Goal: Information Seeking & Learning: Learn about a topic

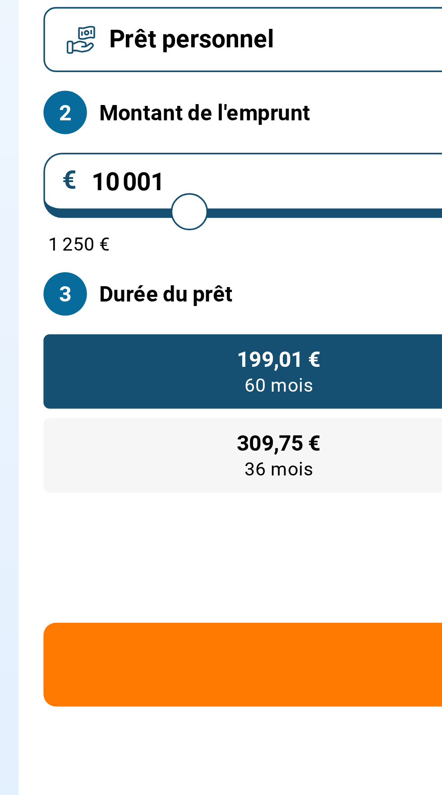
type input "8 750"
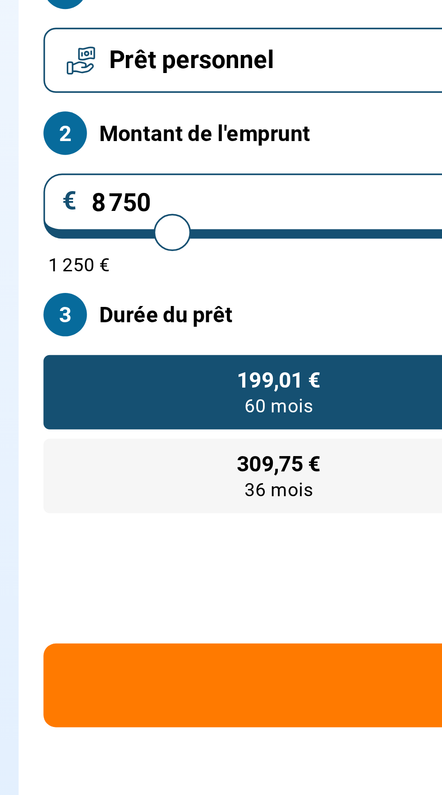
type input "8750"
radio input "true"
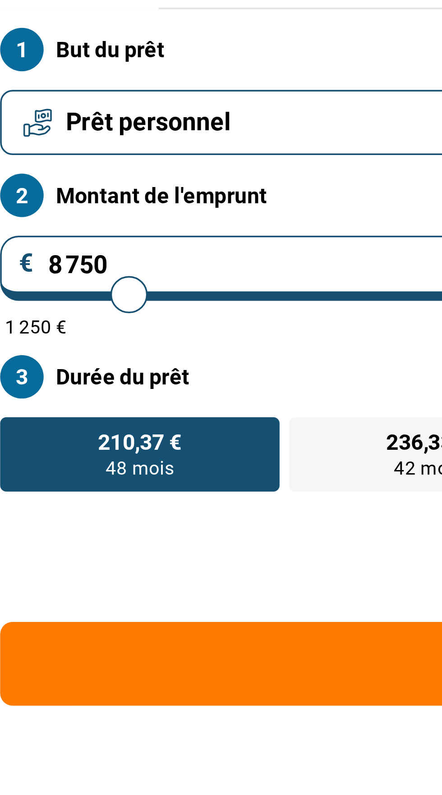
type input "6 250"
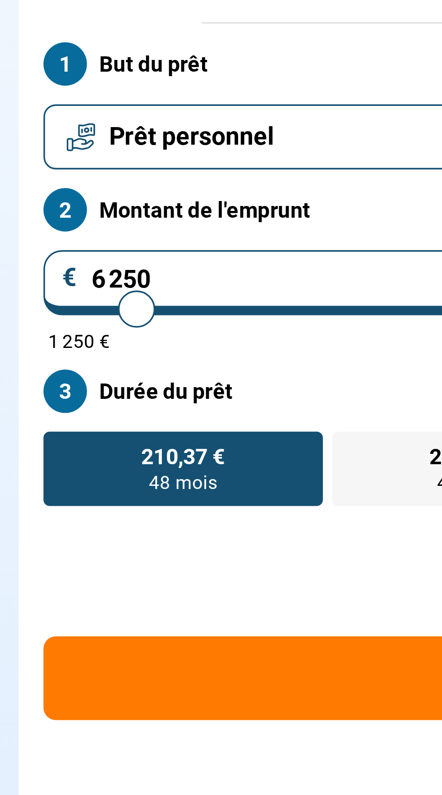
type input "6250"
radio input "true"
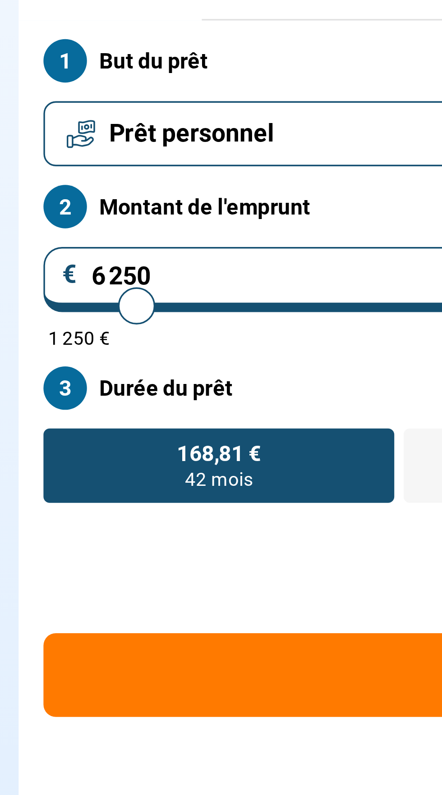
scroll to position [2, 0]
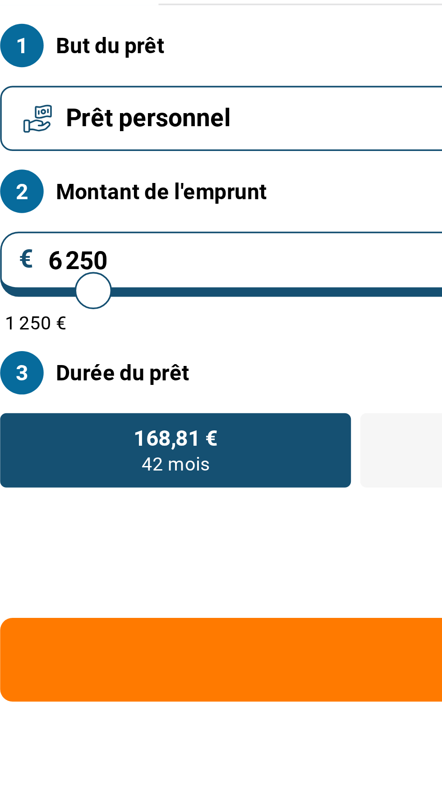
type input "6 000"
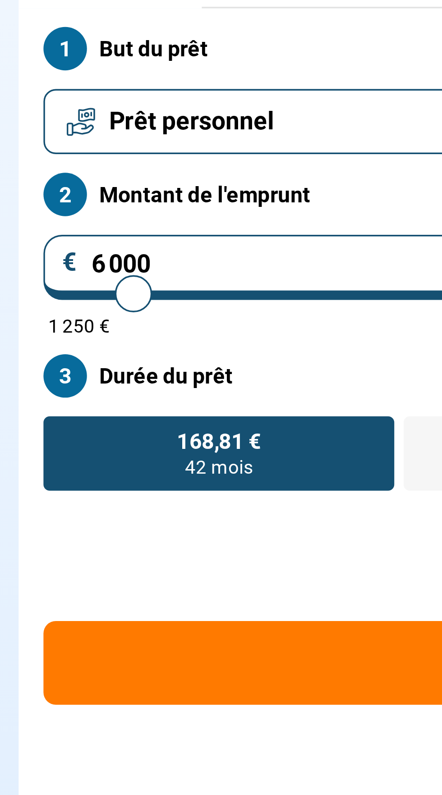
type input "6000"
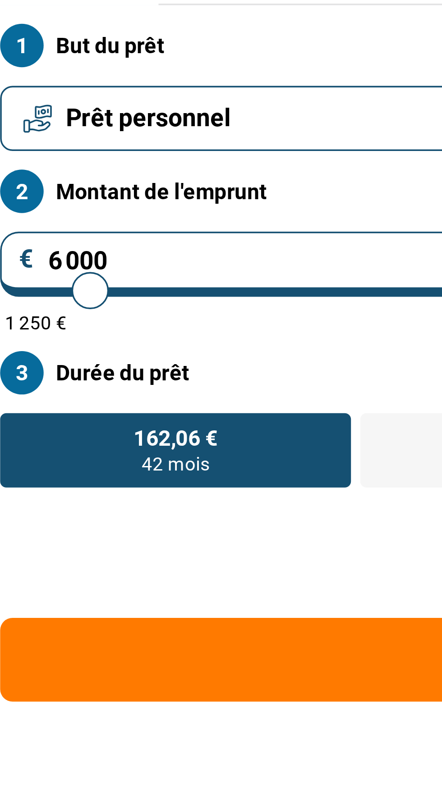
type input "4 250"
type input "4250"
type input "5 000"
type input "5000"
type input "5 250"
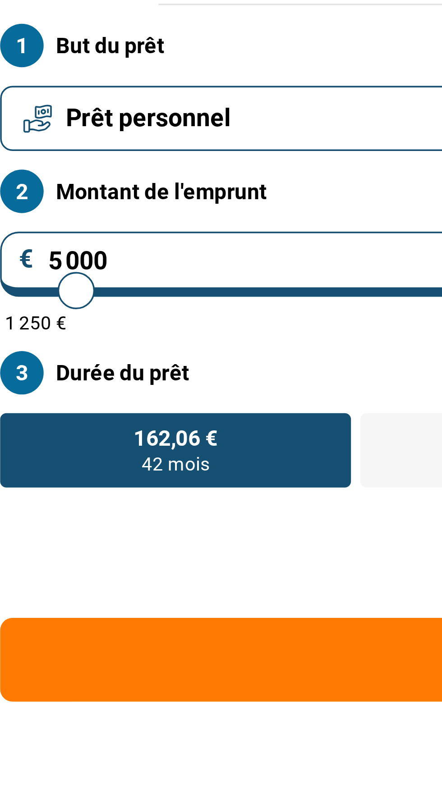
type input "5250"
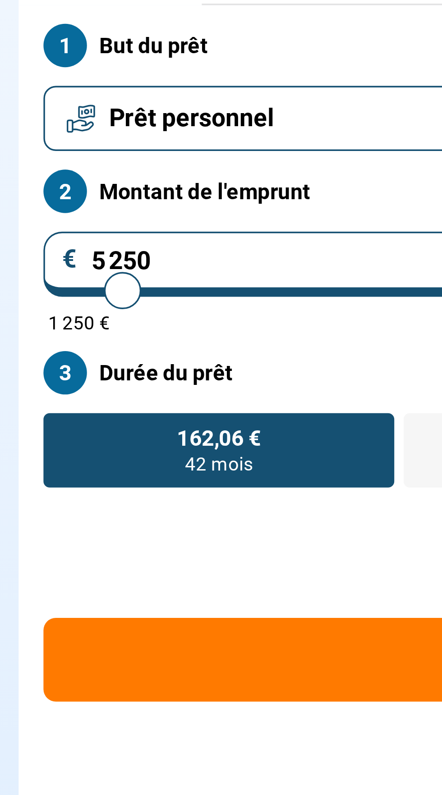
type input "5 500"
type input "5500"
type input "7 250"
type input "7250"
type input "9 000"
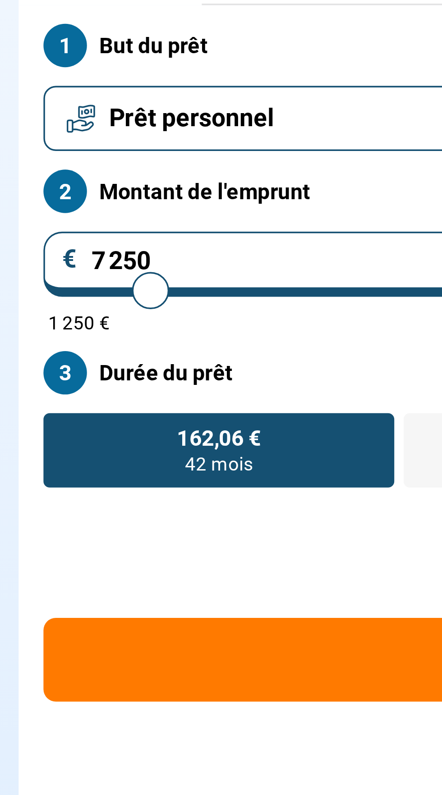
type input "9000"
type input "13 500"
type input "15500"
type input "15 500"
radio input "false"
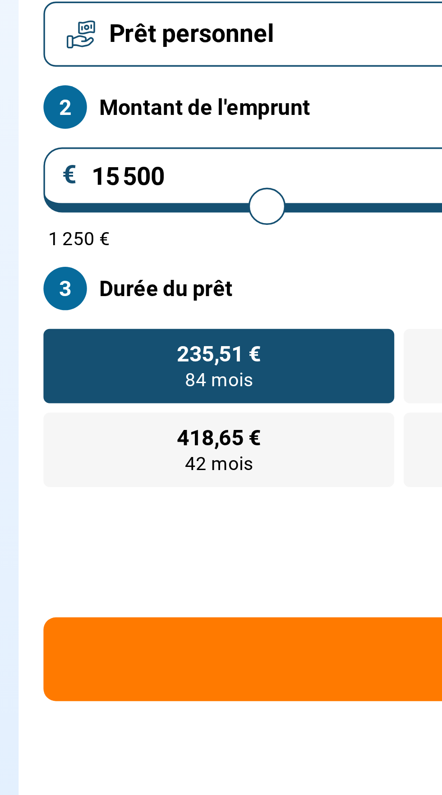
scroll to position [3, 0]
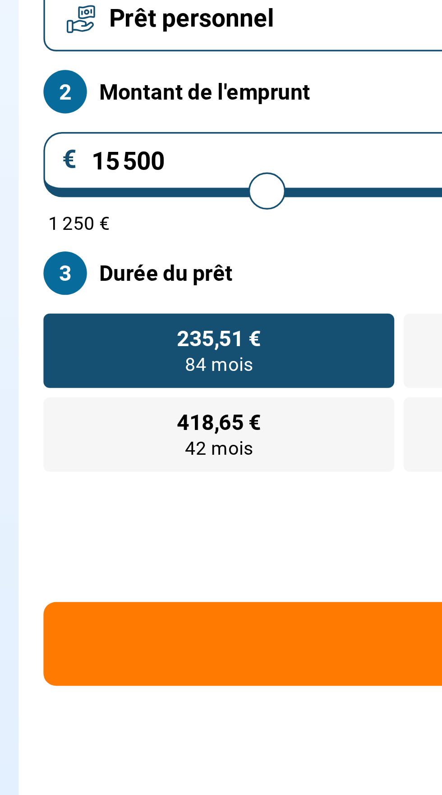
type input "12 000"
type input "12000"
type input "12 750"
type input "12750"
type input "13 000"
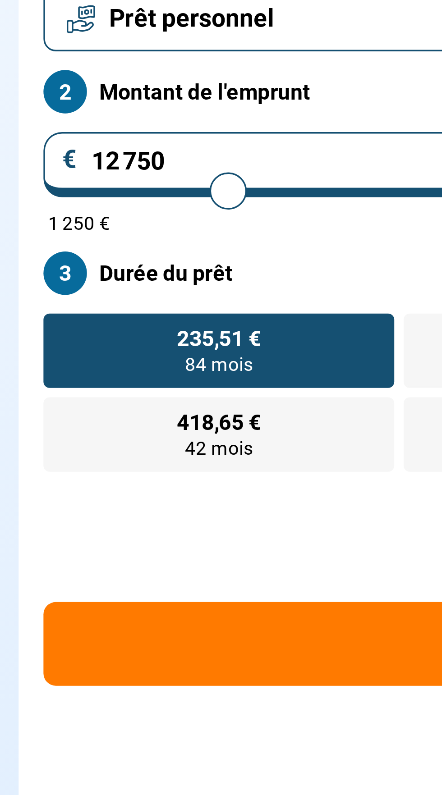
type input "13000"
type input "13 250"
type input "13250"
type input "13 500"
type input "13500"
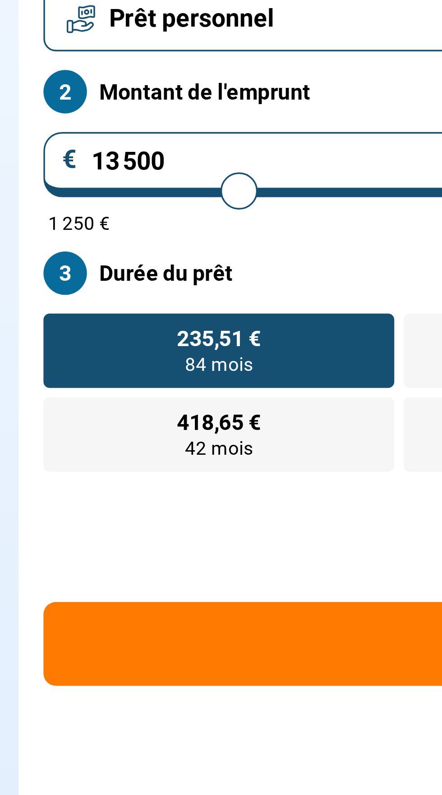
type input "13 750"
type input "13750"
type input "14 000"
type input "14000"
type input "14 500"
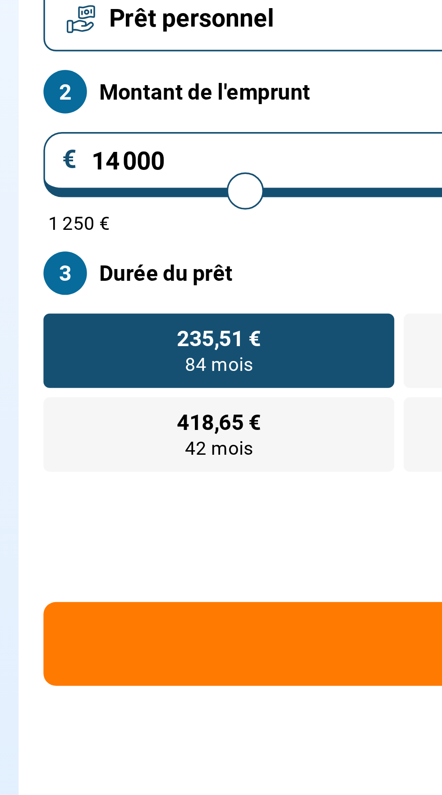
type input "14500"
type input "15 000"
type input "15000"
type input "15 250"
type input "15250"
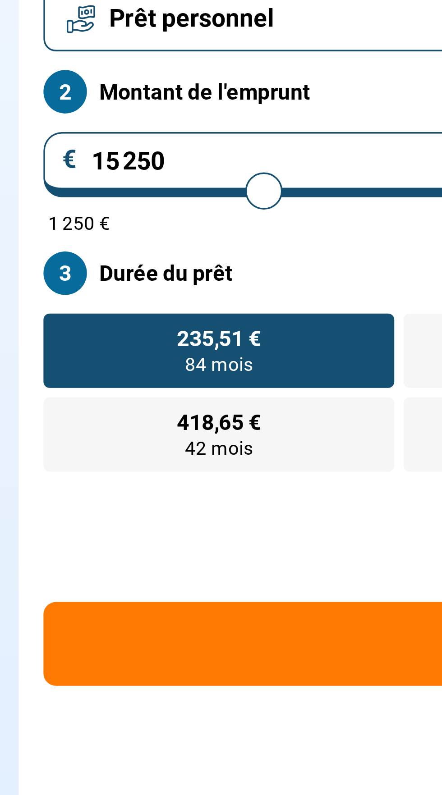
type input "15 500"
type input "15500"
type input "16 000"
type input "16000"
type input "16 500"
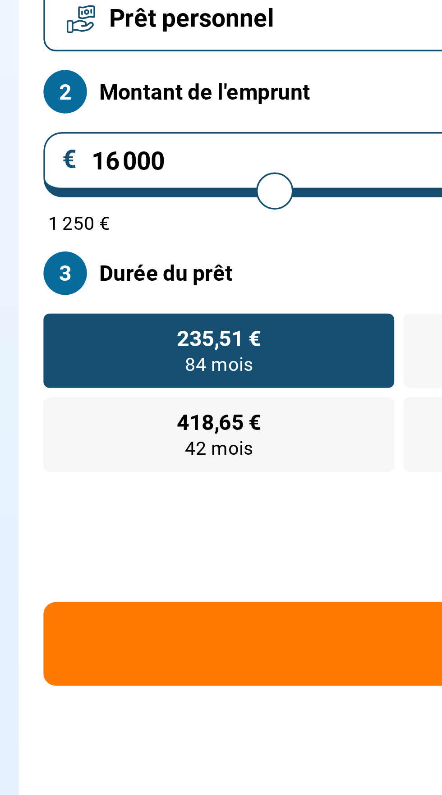
type input "16500"
type input "16 750"
type input "16750"
type input "17 250"
type input "17250"
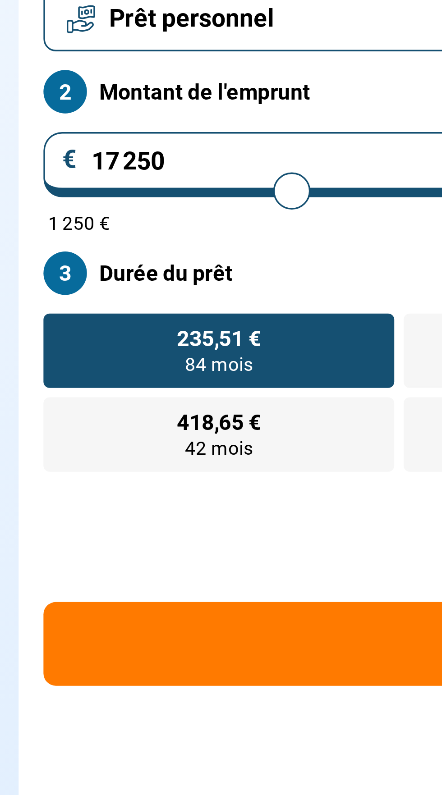
type input "17 500"
type input "17500"
type input "18 000"
type input "18000"
type input "18 250"
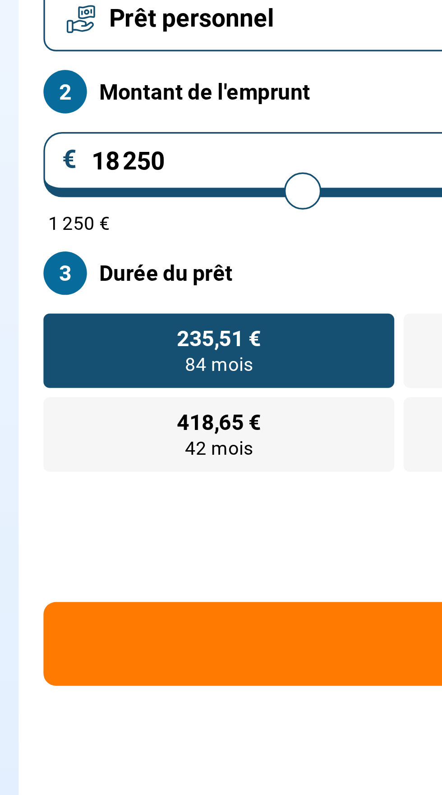
type input "18250"
type input "18 500"
type input "18500"
type input "18 750"
type input "18750"
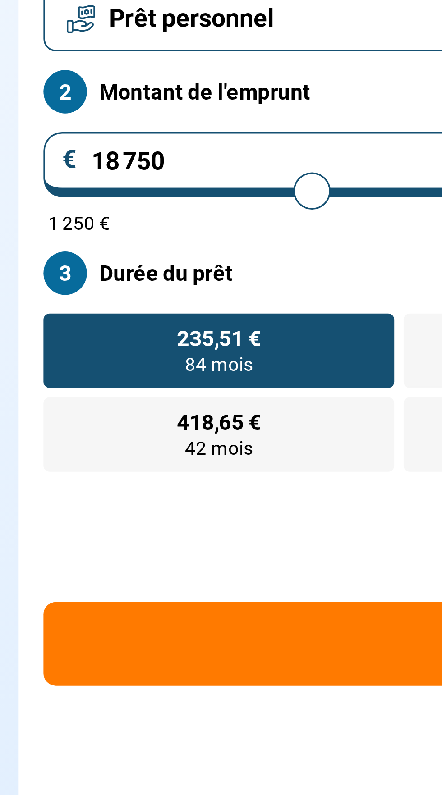
type input "19 250"
type input "19250"
type input "19 500"
type input "19500"
type input "19 750"
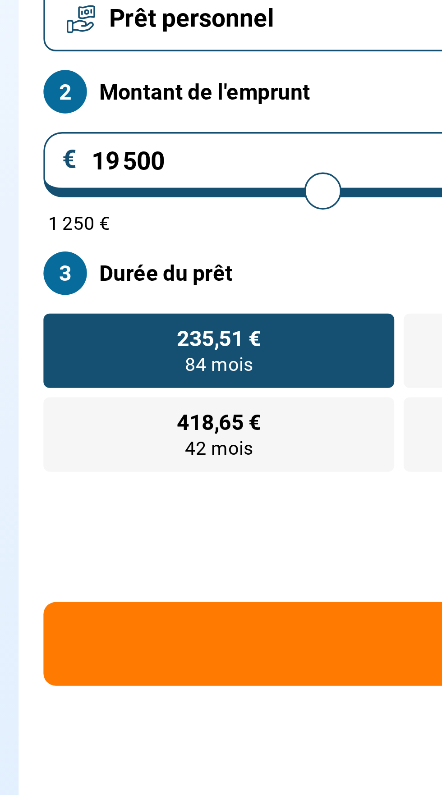
type input "19750"
type input "20 000"
type input "20000"
type input "20 250"
type input "20250"
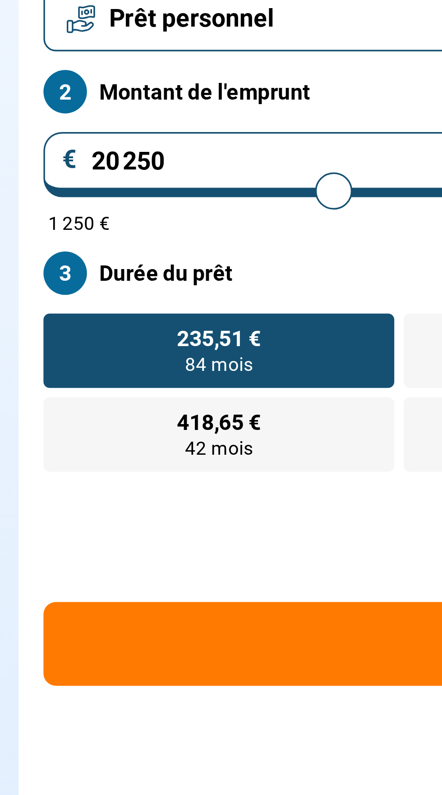
type input "20 750"
type input "20750"
type input "21 000"
type input "21000"
type input "21 250"
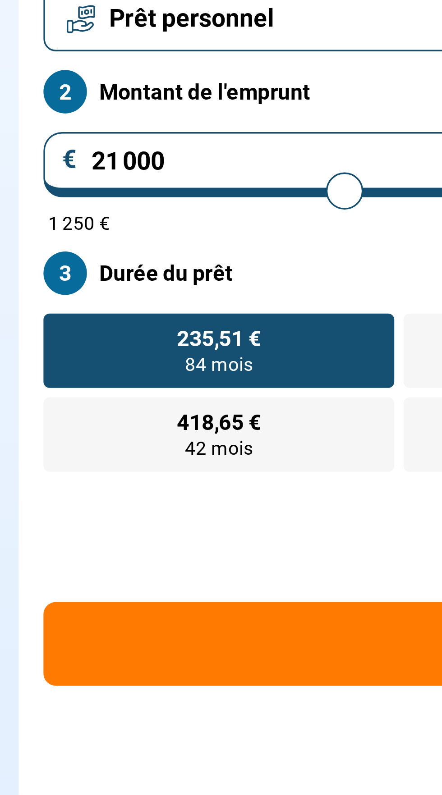
type input "21250"
type input "21 500"
type input "21500"
type input "21 750"
type input "21750"
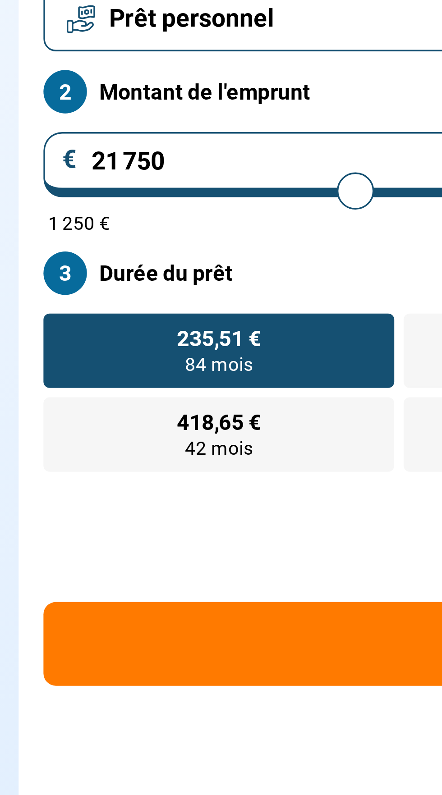
type input "22 000"
type input "22000"
type input "22 250"
type input "22250"
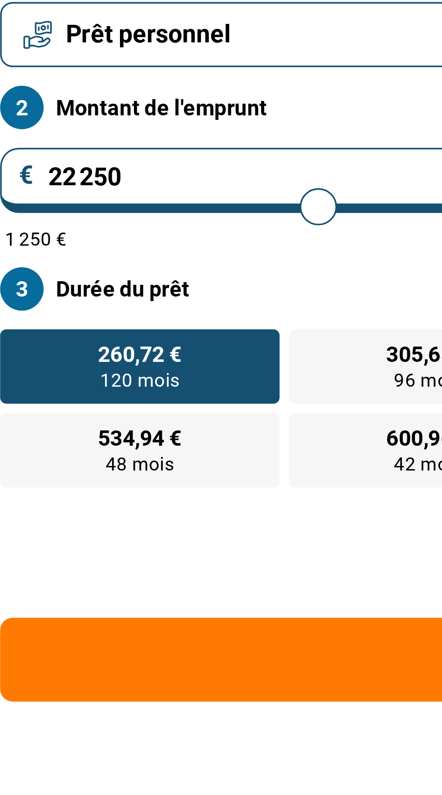
type input "16 500"
type input "16500"
type input "17 500"
type input "17500"
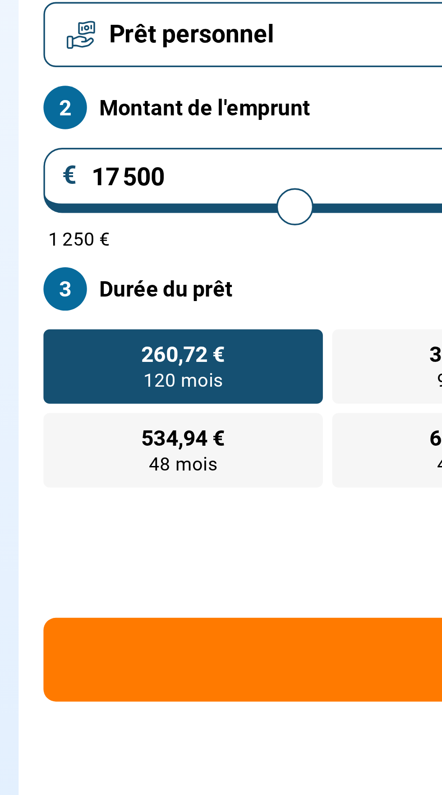
type input "19 500"
type input "19500"
type input "24 750"
type input "24750"
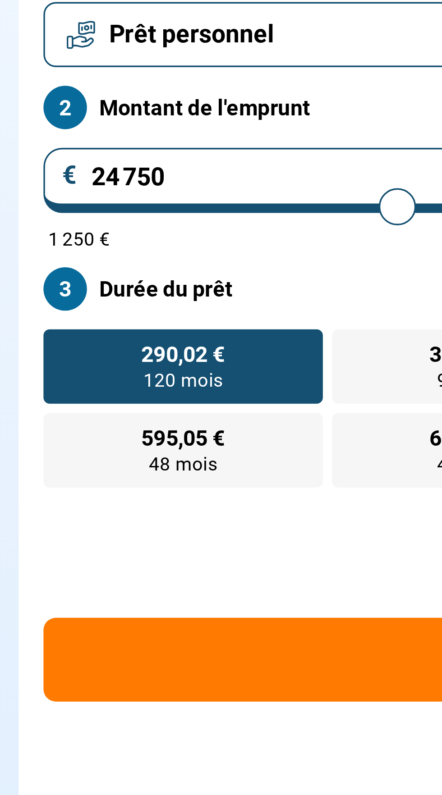
type input "22 000"
type input "22000"
type input "22 750"
type input "22750"
type input "23 000"
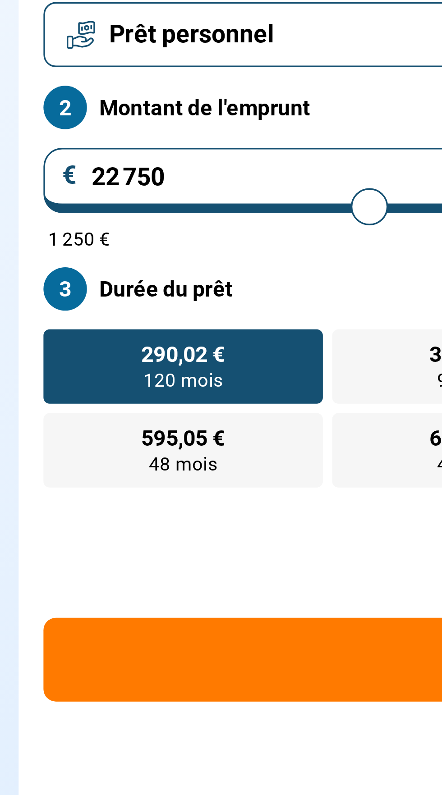
type input "23000"
type input "23 250"
type input "23250"
type input "23 500"
type input "23500"
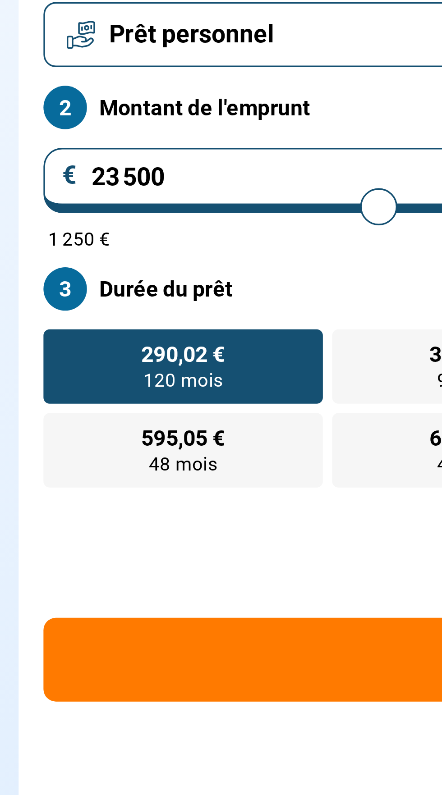
type input "23 750"
type input "23750"
type input "24 000"
type input "24000"
type input "24 250"
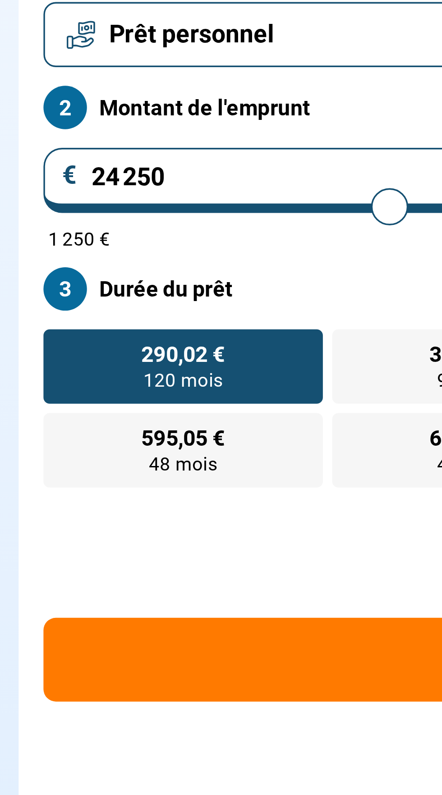
type input "24500"
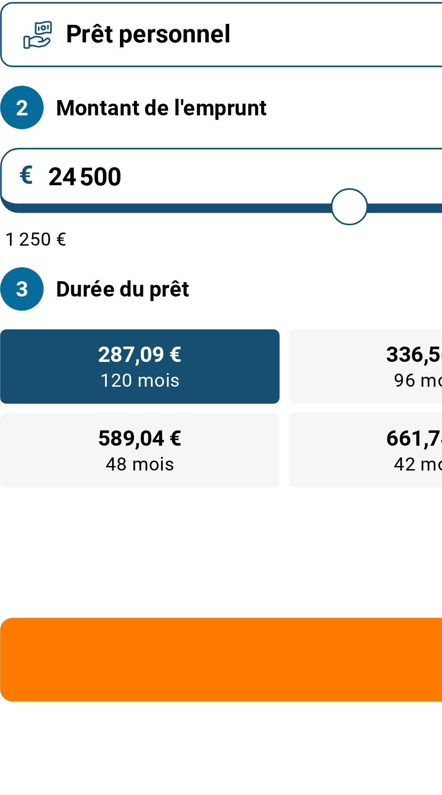
type input "21 250"
type input "21250"
type input "22 250"
type input "22250"
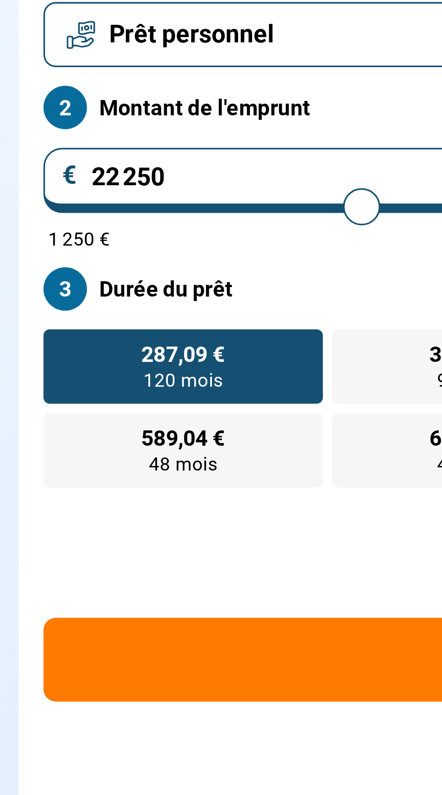
type input "23 250"
type input "23500"
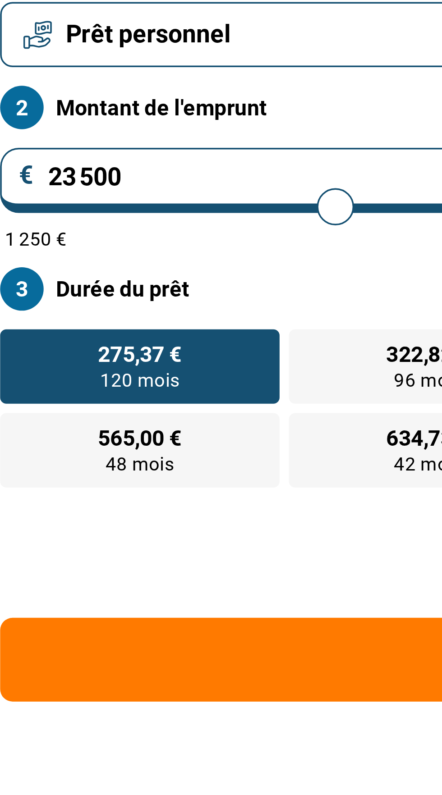
type input "21 000"
type input "21000"
type input "21 750"
type input "21750"
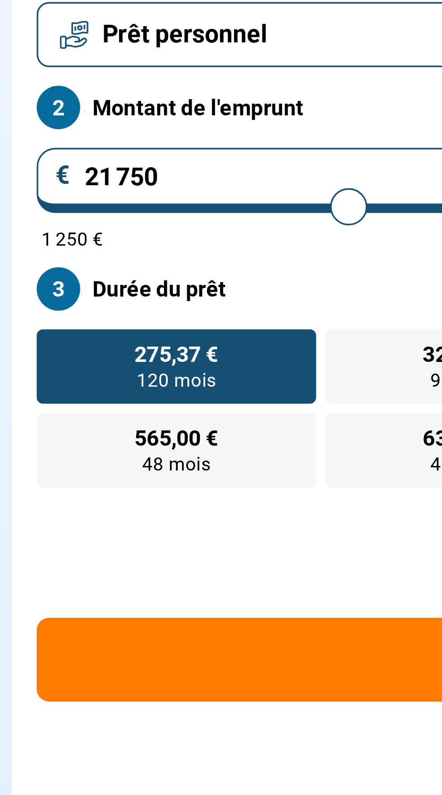
type input "22 250"
type input "22250"
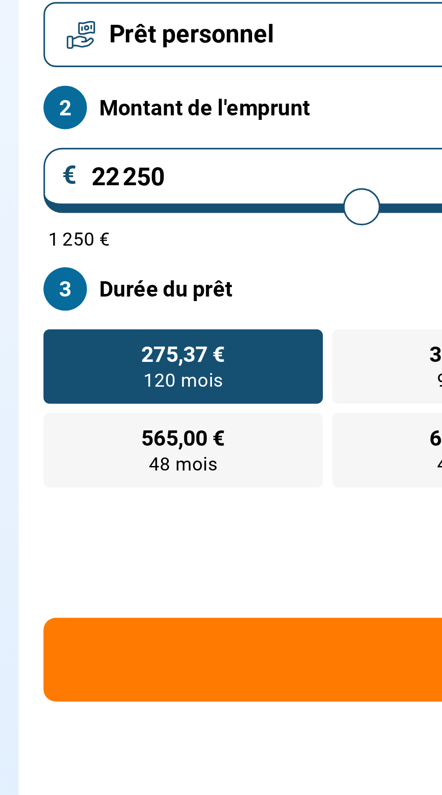
type input "25 250"
type input "25250"
type input "27 250"
type input "27250"
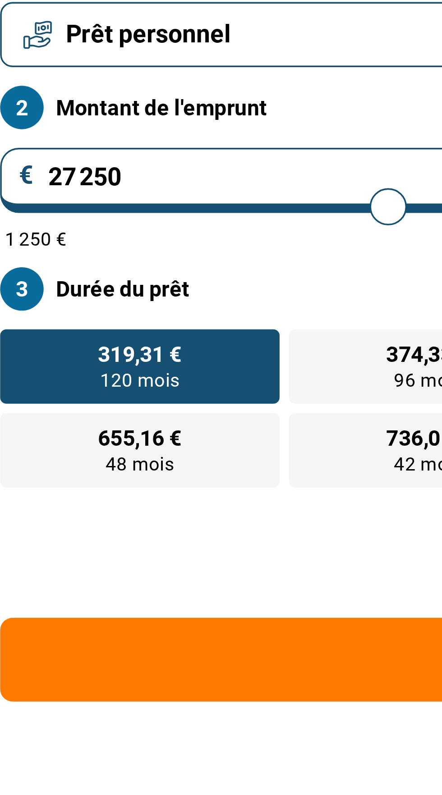
type input "27 000"
type input "27000"
type input "26 000"
type input "26000"
type input "26 250"
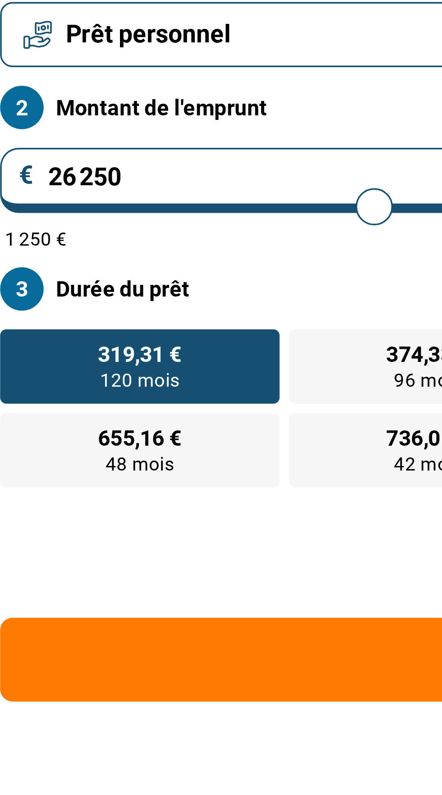
type input "25250"
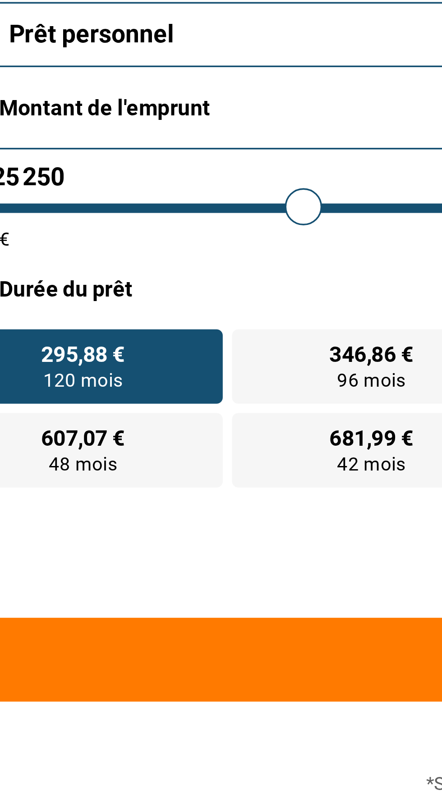
type input "10 750"
type input "10750"
type input "11 500"
type input "11500"
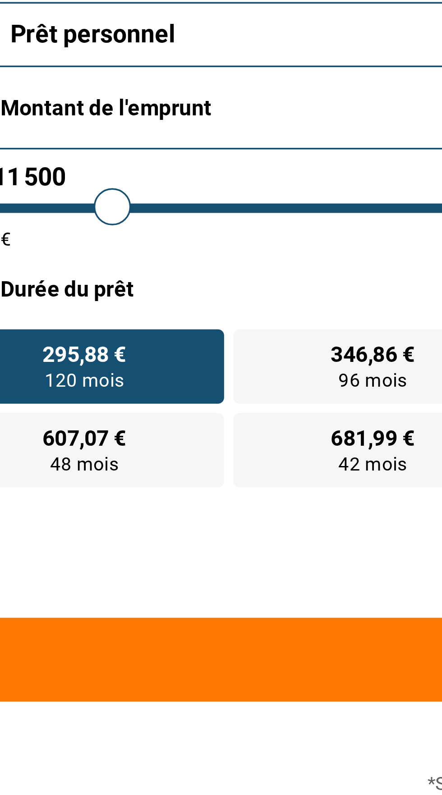
type input "11 750"
type input "11750"
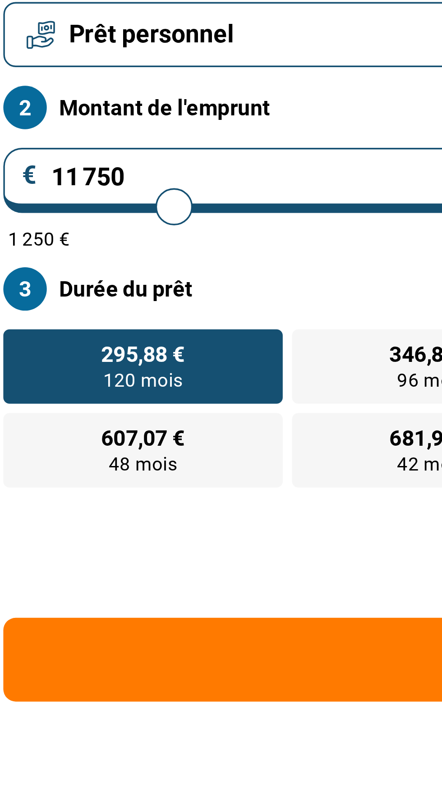
type input "12 250"
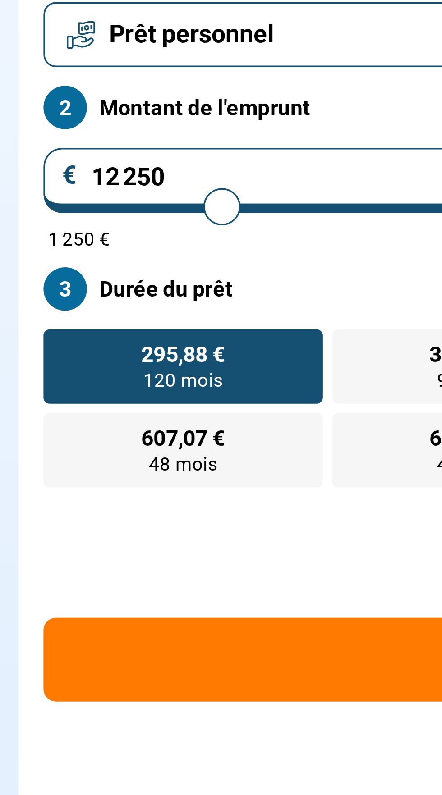
type input "12500"
type input "12 500"
radio input "true"
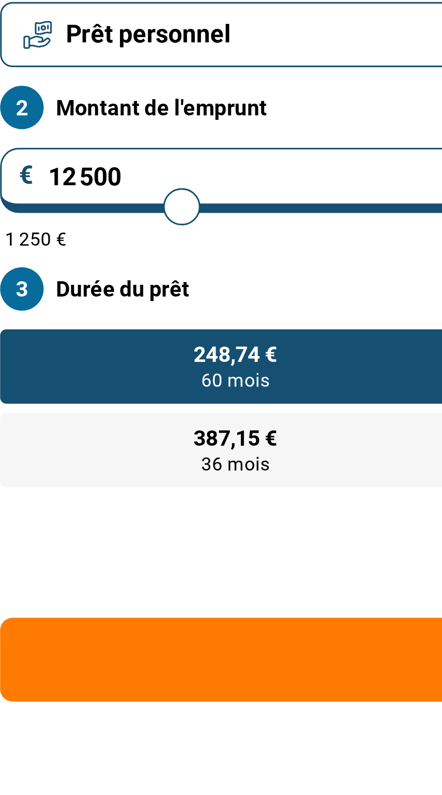
type input "9 750"
type input "9750"
type input "10 750"
type input "10750"
type input "11 000"
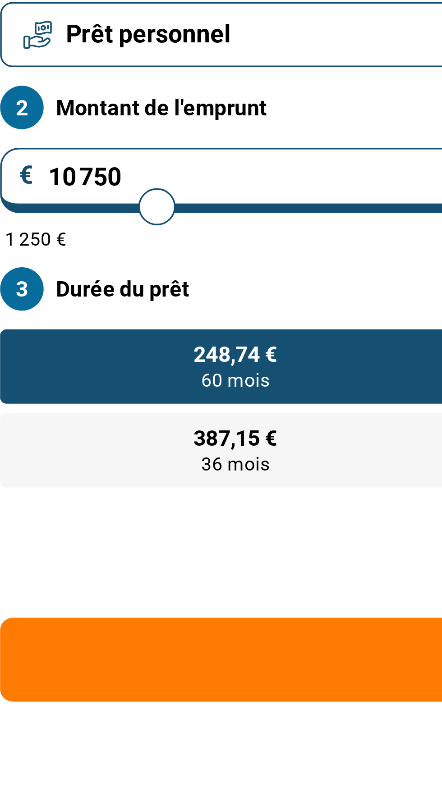
type input "11000"
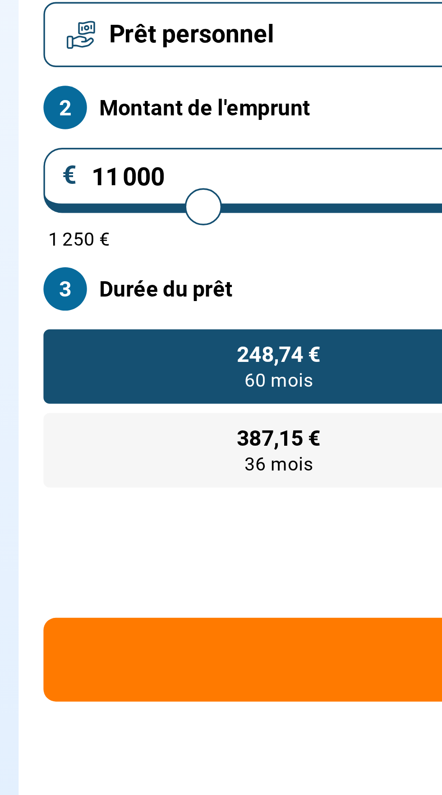
type input "14 000"
type input "14000"
type input "19 500"
type input "22000"
type input "22 000"
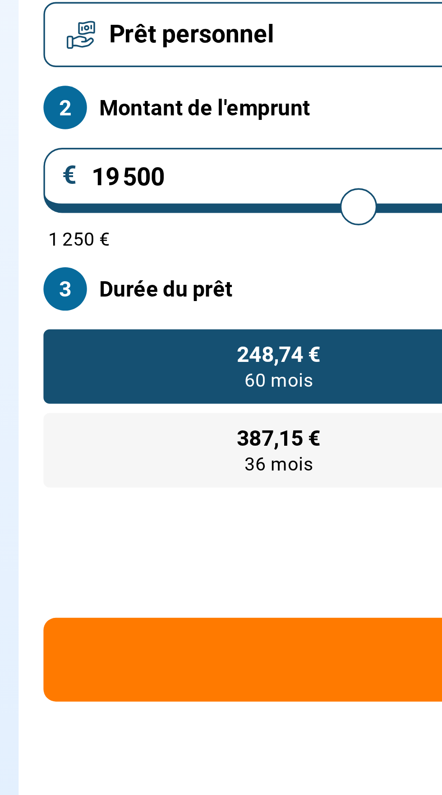
radio input "false"
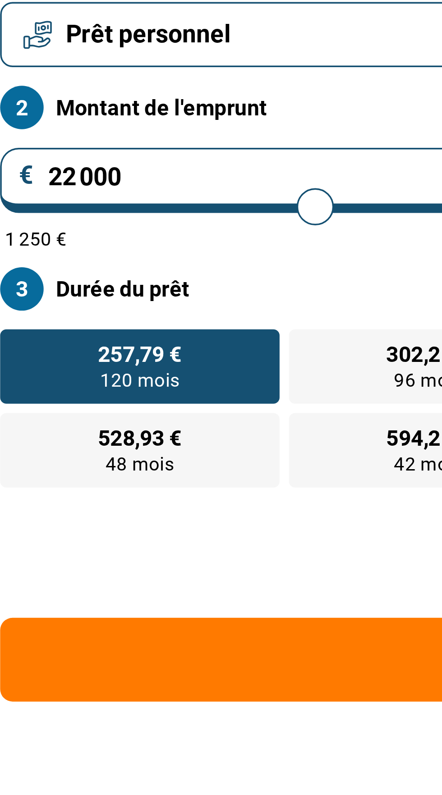
type input "19 500"
type input "19500"
type input "20 500"
type input "20500"
type input "20 750"
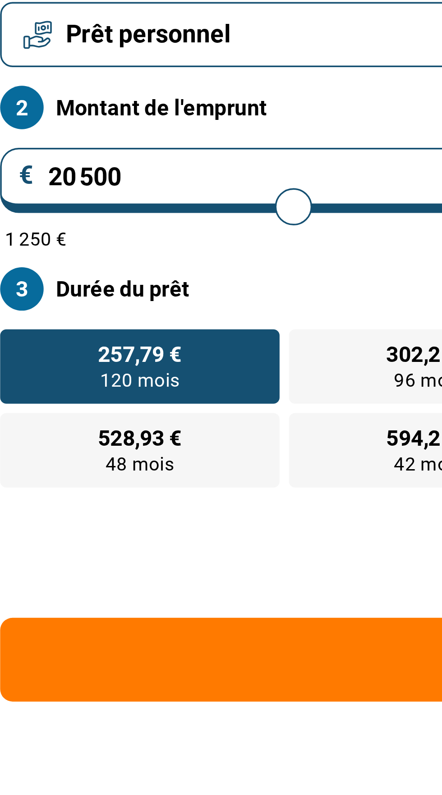
type input "20750"
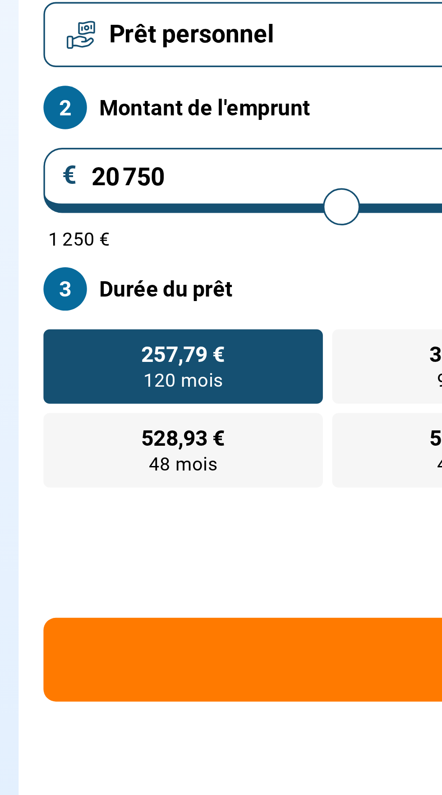
type input "21 250"
type input "21500"
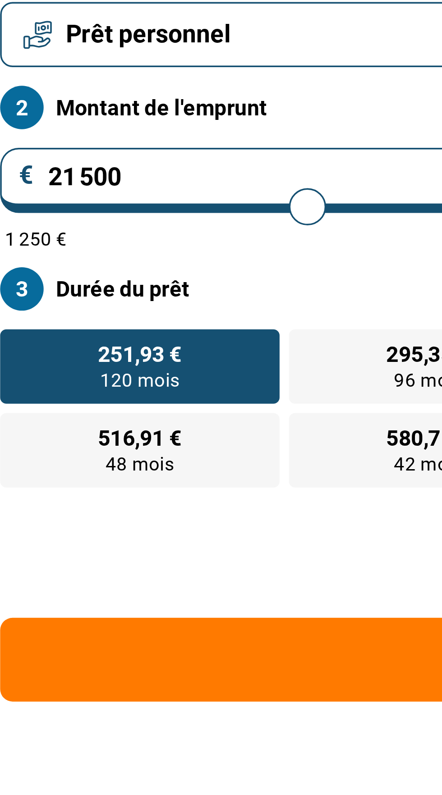
type input "22 250"
type input "22250"
type input "23 000"
type input "23000"
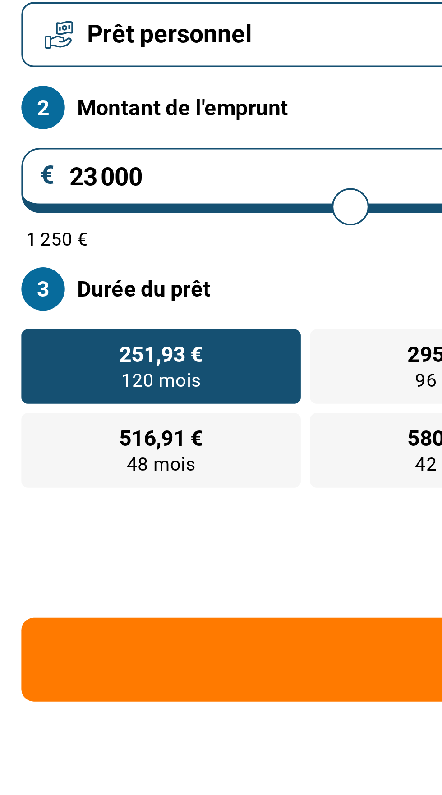
type input "25 250"
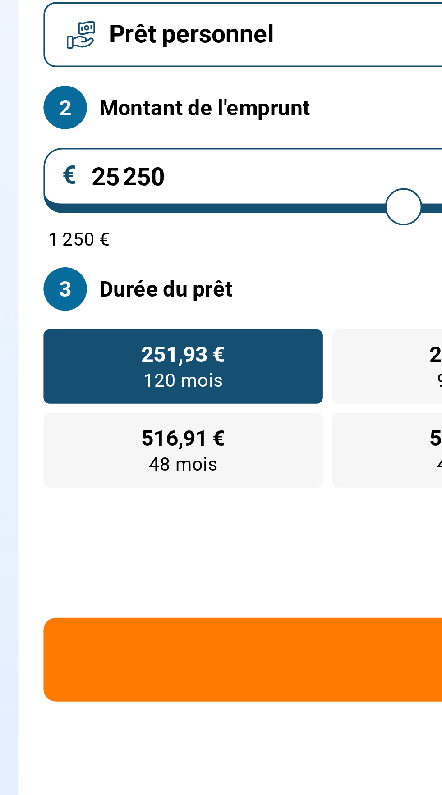
type input "25750"
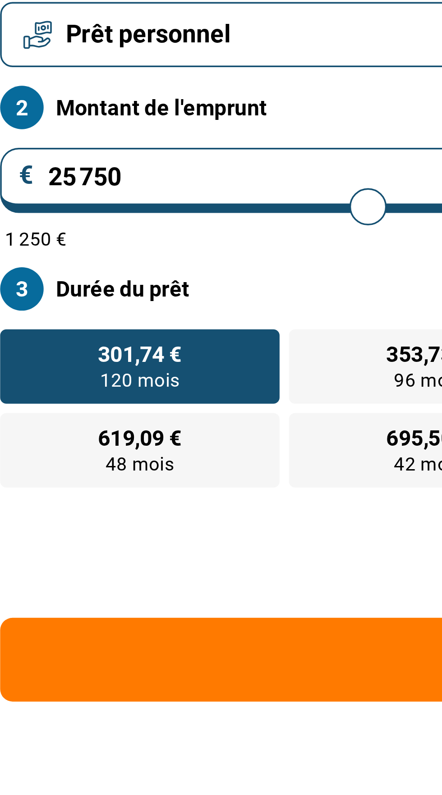
type input "26 250"
type input "26250"
type input "25 500"
type input "25500"
type input "25 250"
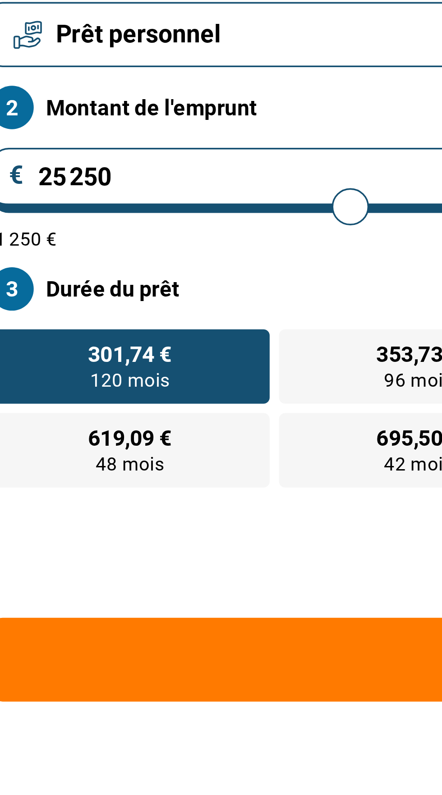
type input "25250"
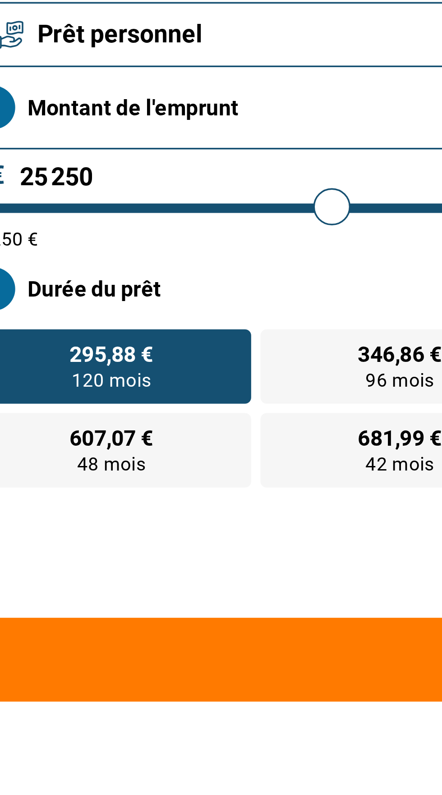
type input "25 750"
type input "25750"
type input "25 000"
type input "25000"
type input "24 750"
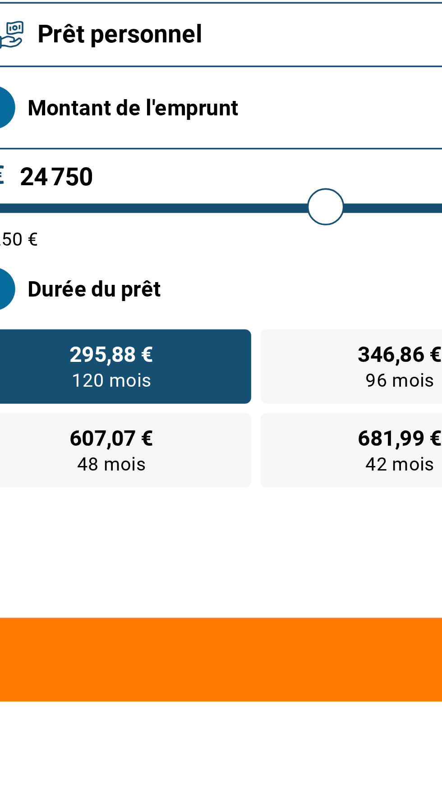
type input "24750"
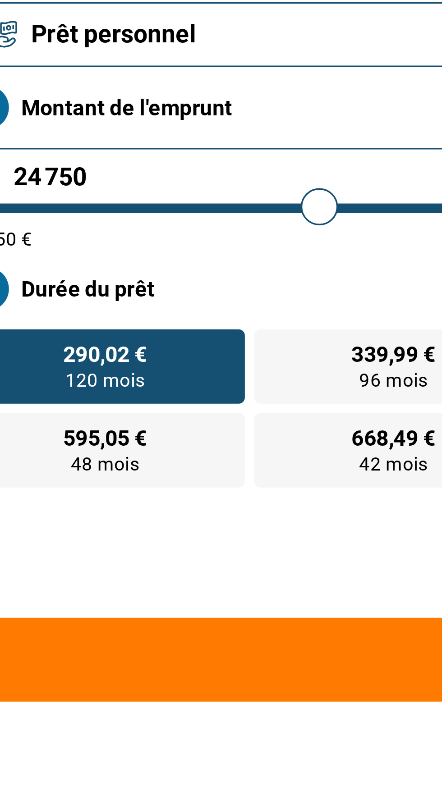
type input "24 000"
type input "24000"
type input "24 500"
type input "24500"
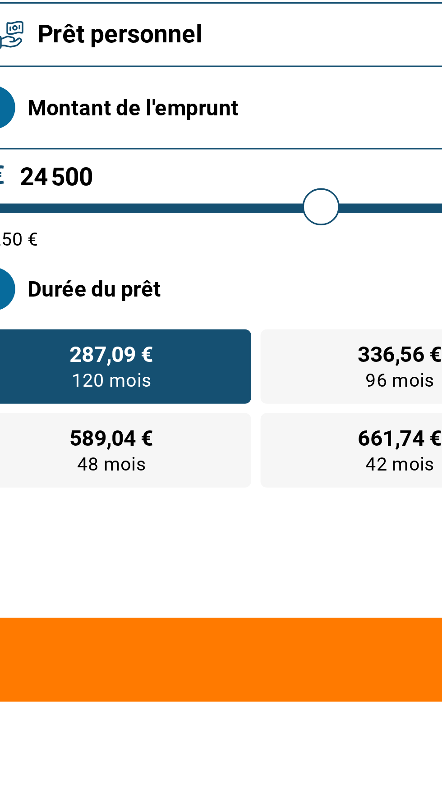
type input "22 000"
type input "22000"
type input "22 750"
type input "22750"
type input "23 000"
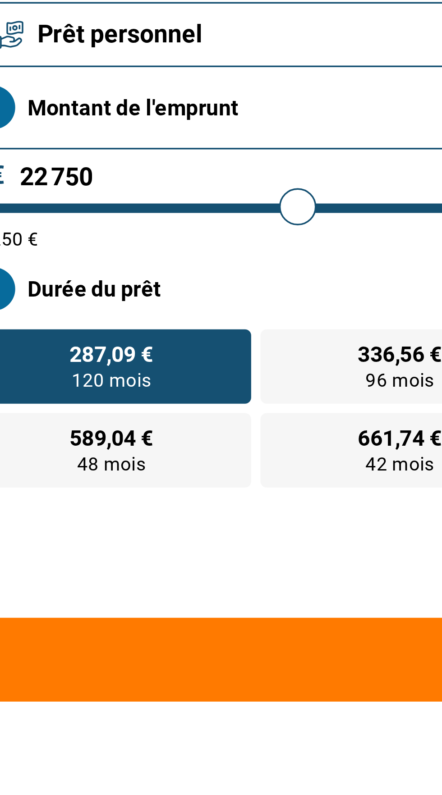
type input "23000"
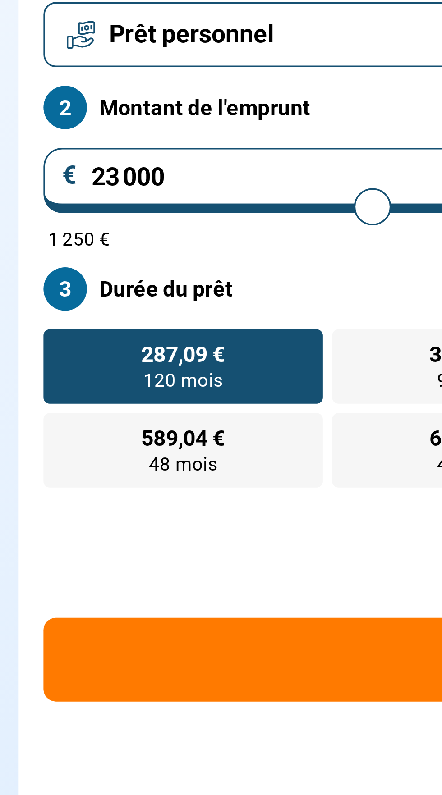
type input "24 000"
type input "24250"
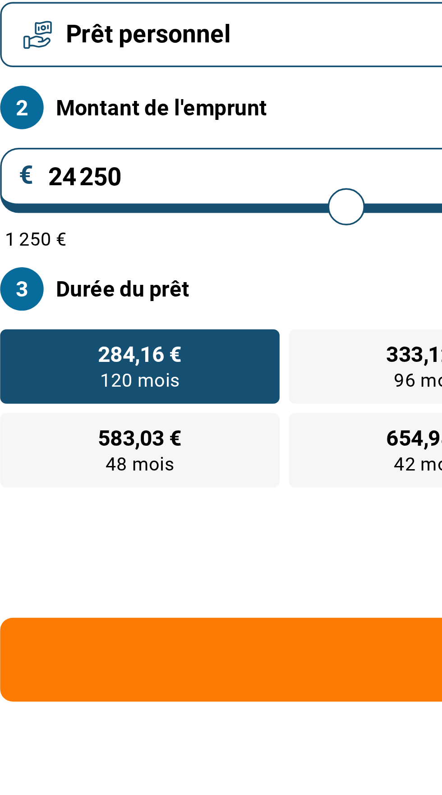
type input "23 000"
type input "23000"
type input "23 750"
type input "23750"
type input "24 000"
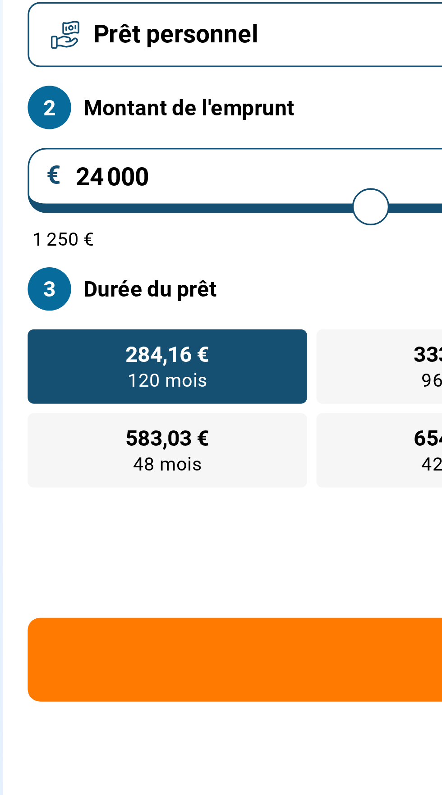
type input "24000"
